Goal: Task Accomplishment & Management: Use online tool/utility

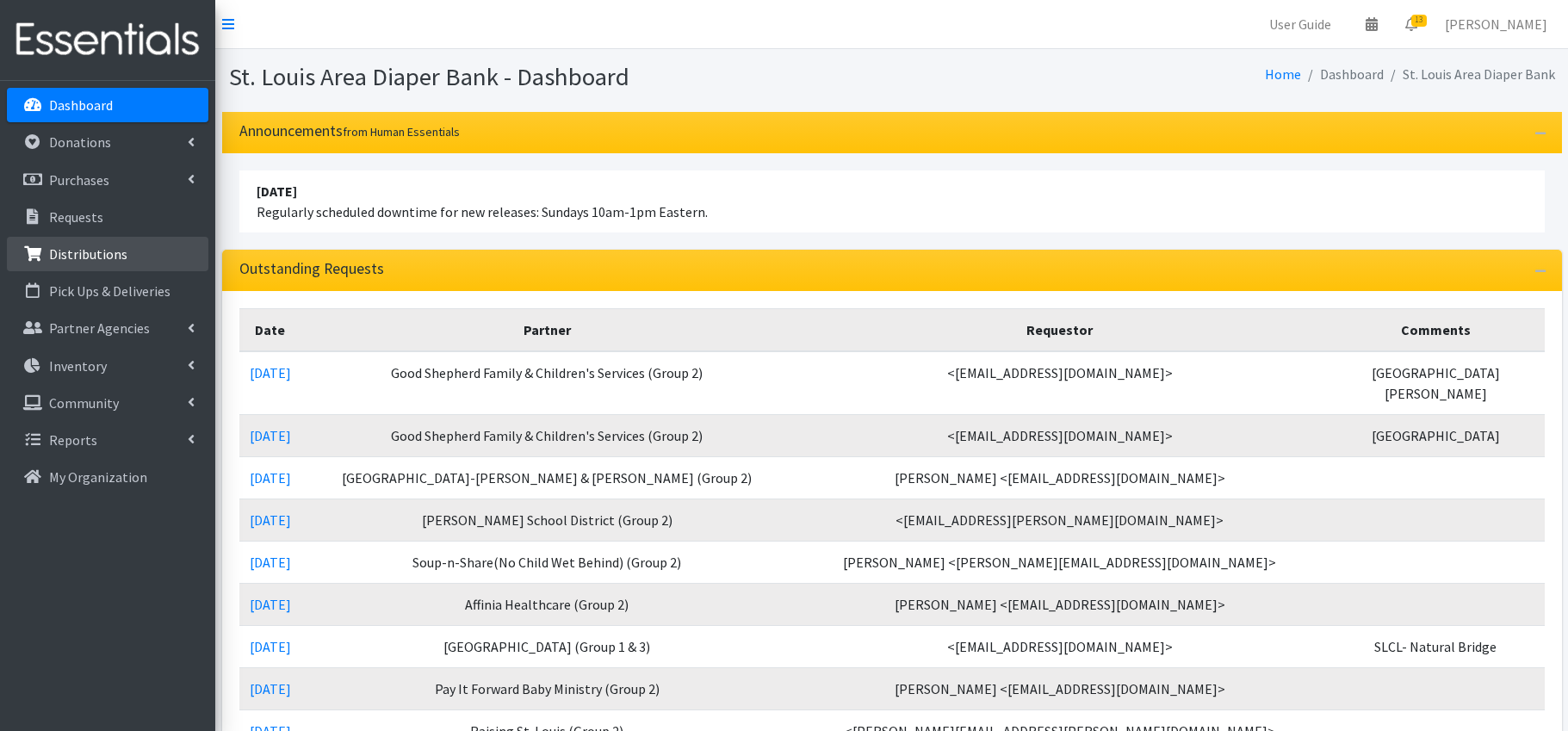
click at [79, 253] on p "Distributions" at bounding box center [88, 254] width 78 height 17
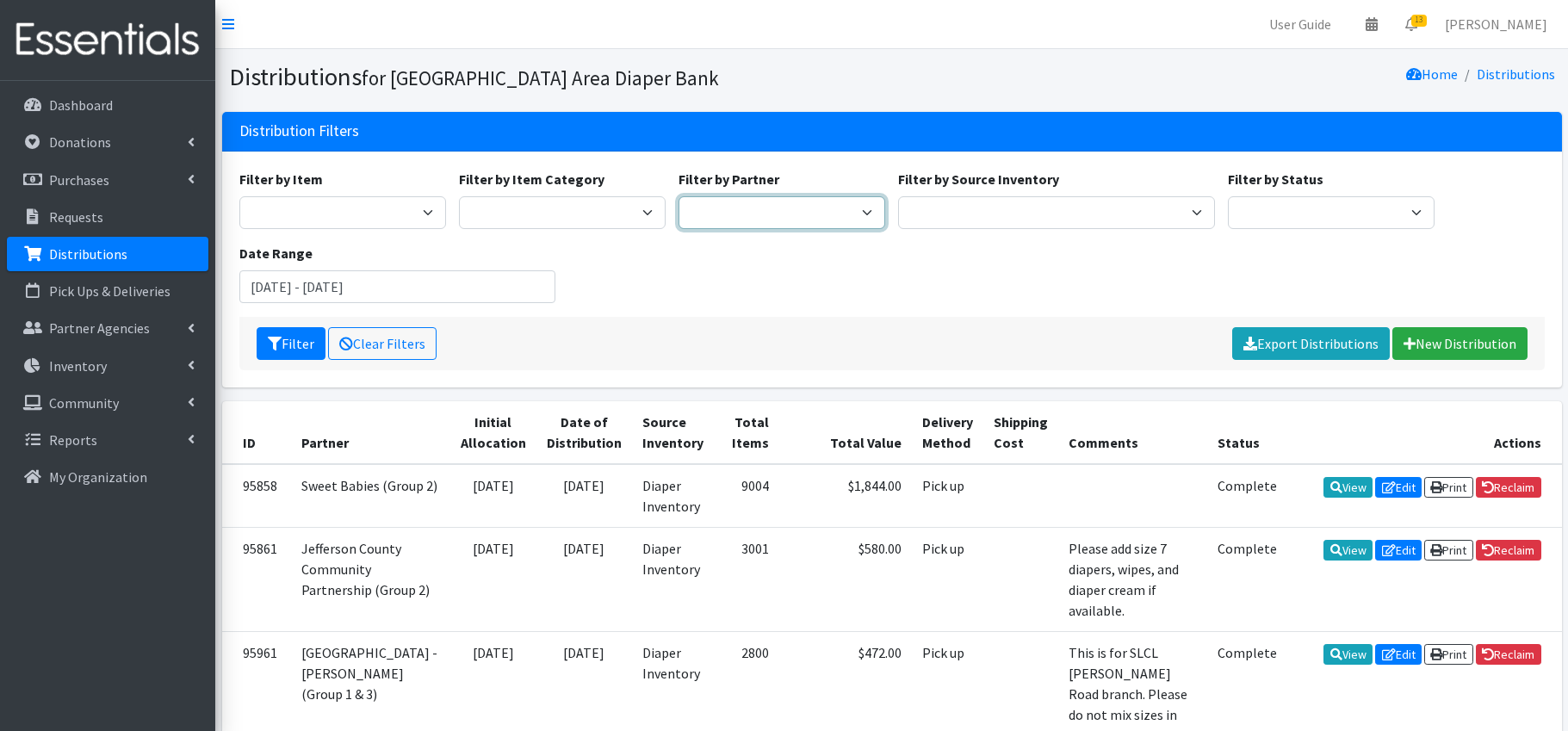
click at [865, 216] on select "Affinia Healthcare (Group 2) Annie Malone (Group 1) Assistance League of St. Lo…" at bounding box center [782, 212] width 206 height 32
select select "712"
click at [277, 345] on icon "submit" at bounding box center [274, 343] width 13 height 13
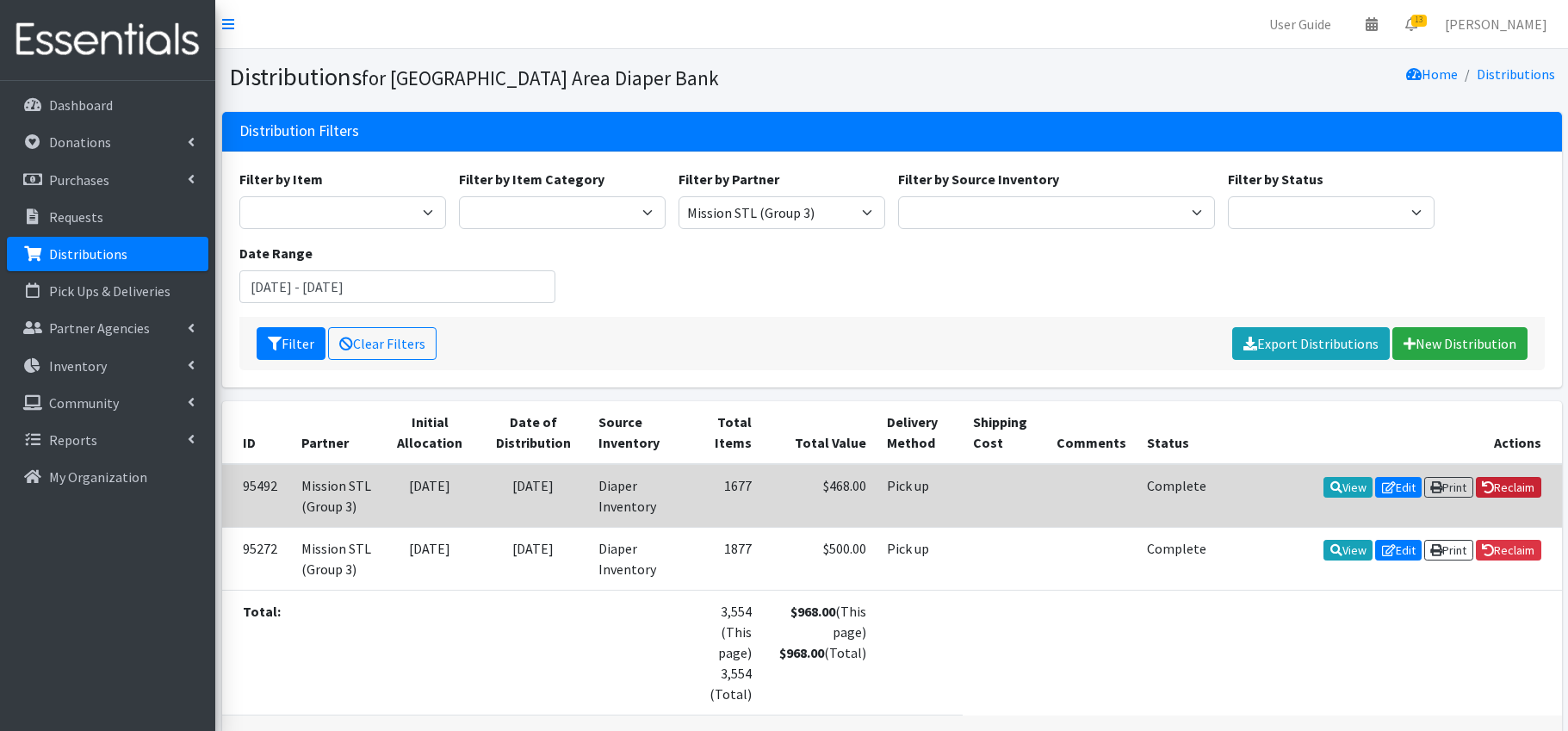
click at [1514, 487] on link "Reclaim" at bounding box center [1509, 487] width 65 height 21
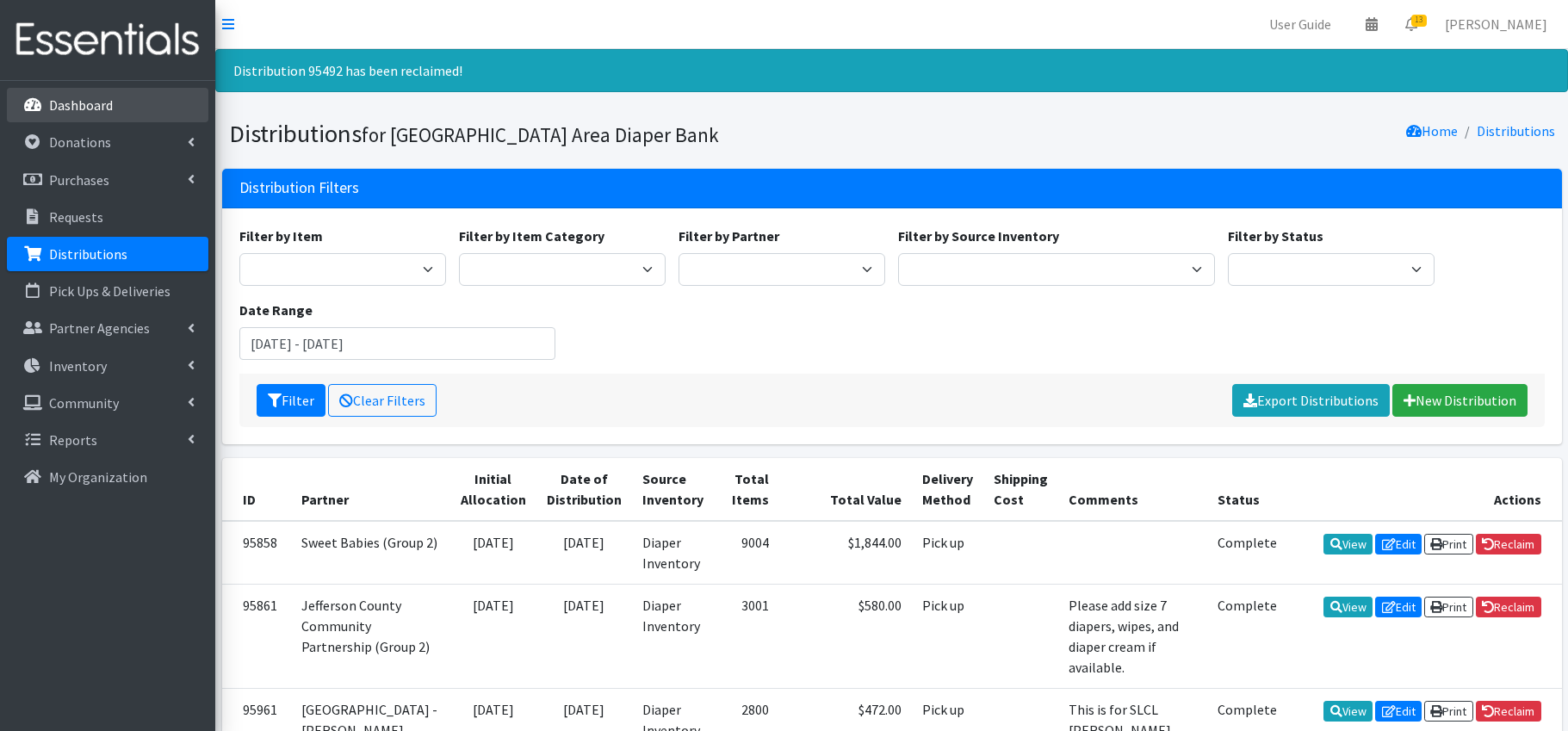
click at [79, 110] on p "Dashboard" at bounding box center [80, 105] width 64 height 17
